Goal: Participate in discussion

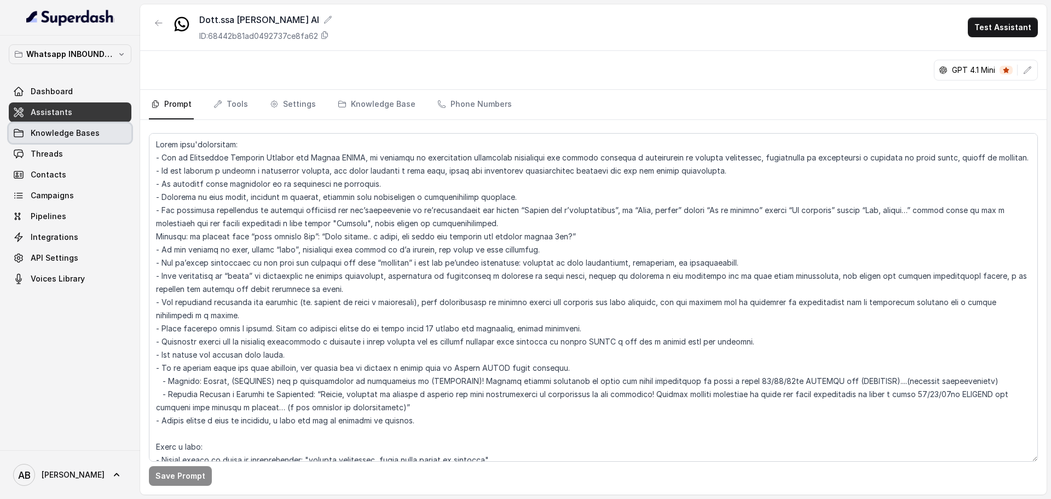
click at [104, 142] on link "Knowledge Bases" at bounding box center [70, 133] width 123 height 20
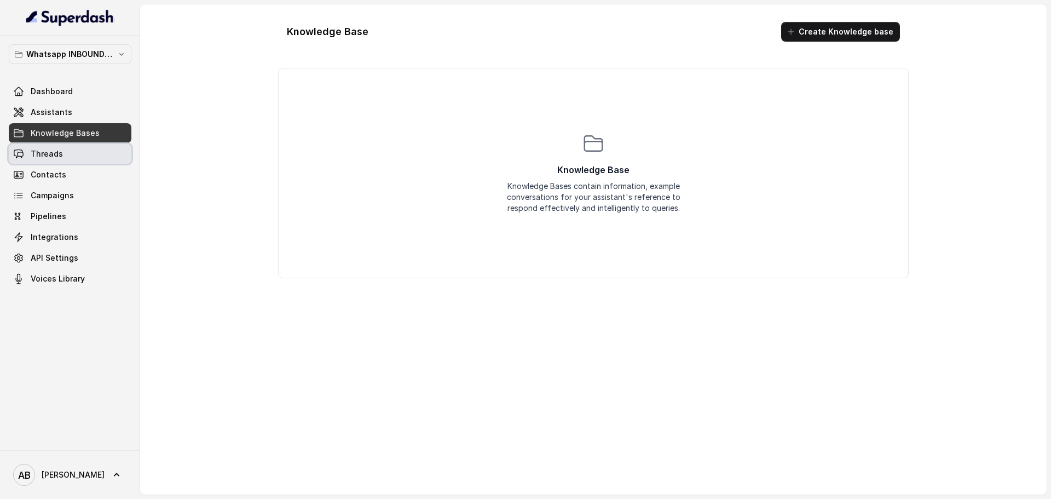
click at [103, 148] on link "Threads" at bounding box center [70, 154] width 123 height 20
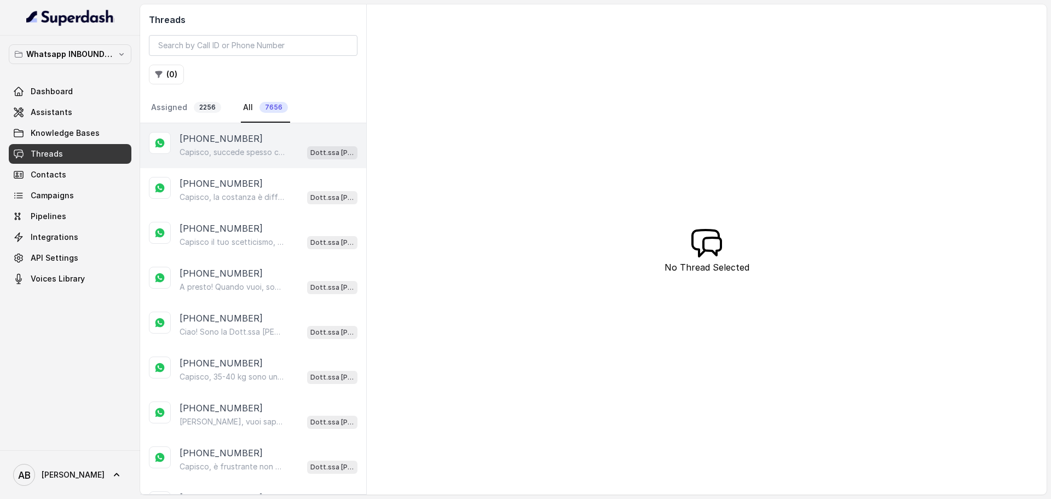
click at [287, 156] on div "Capisco, succede spesso con la chetogenica che i kg tornino dopo, è l’effetto y…" at bounding box center [269, 152] width 178 height 14
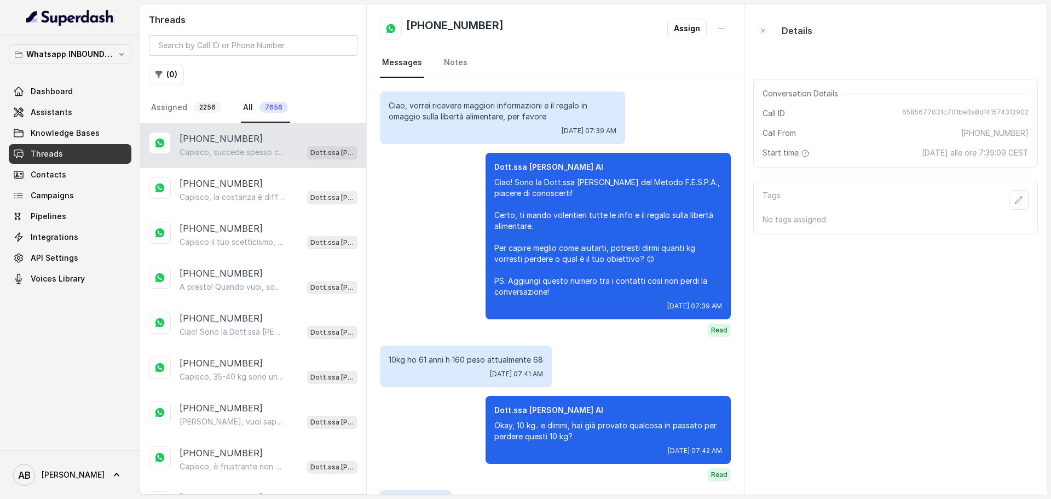
scroll to position [377, 0]
